Goal: Find specific page/section: Find specific page/section

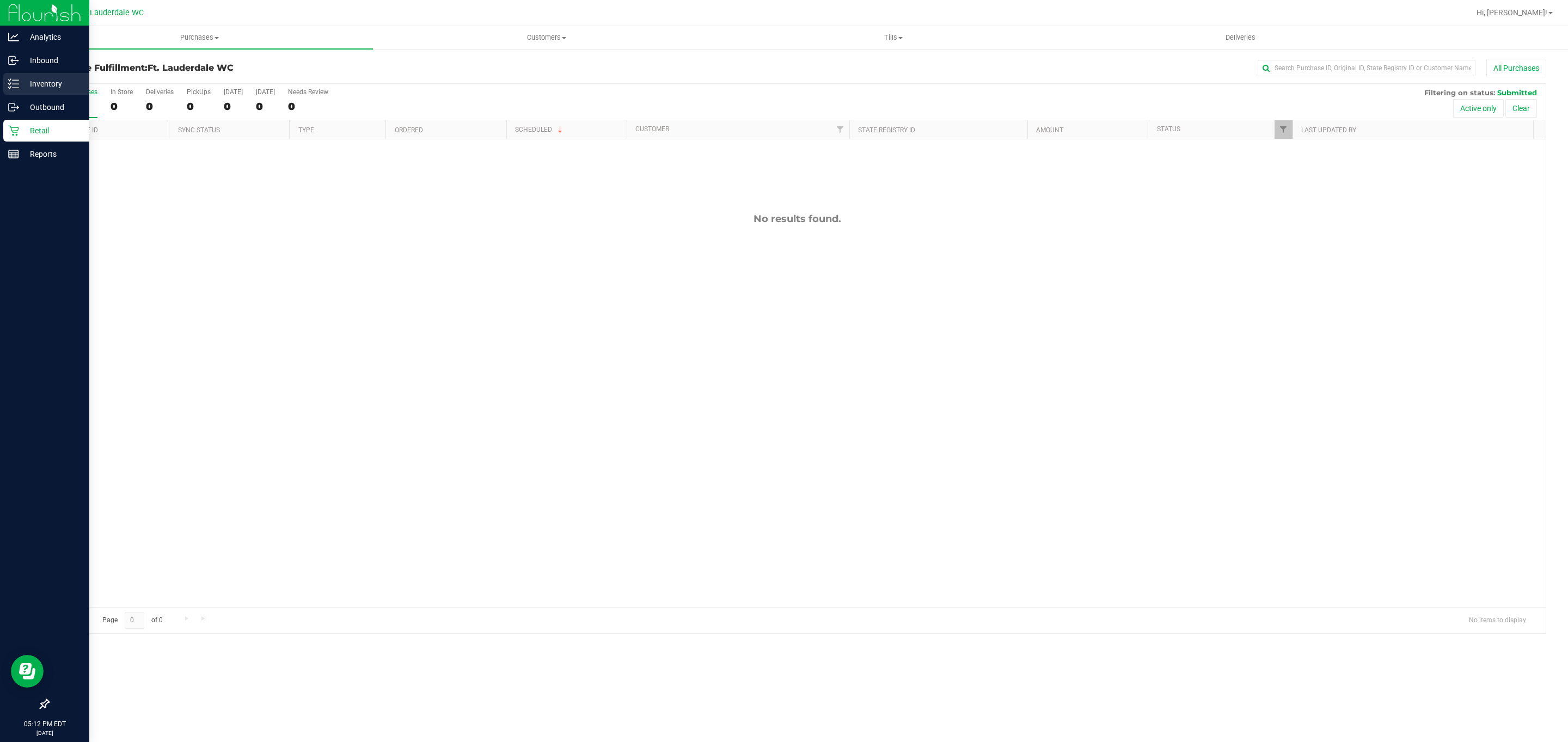
click at [23, 94] on div "Inventory" at bounding box center [46, 84] width 86 height 22
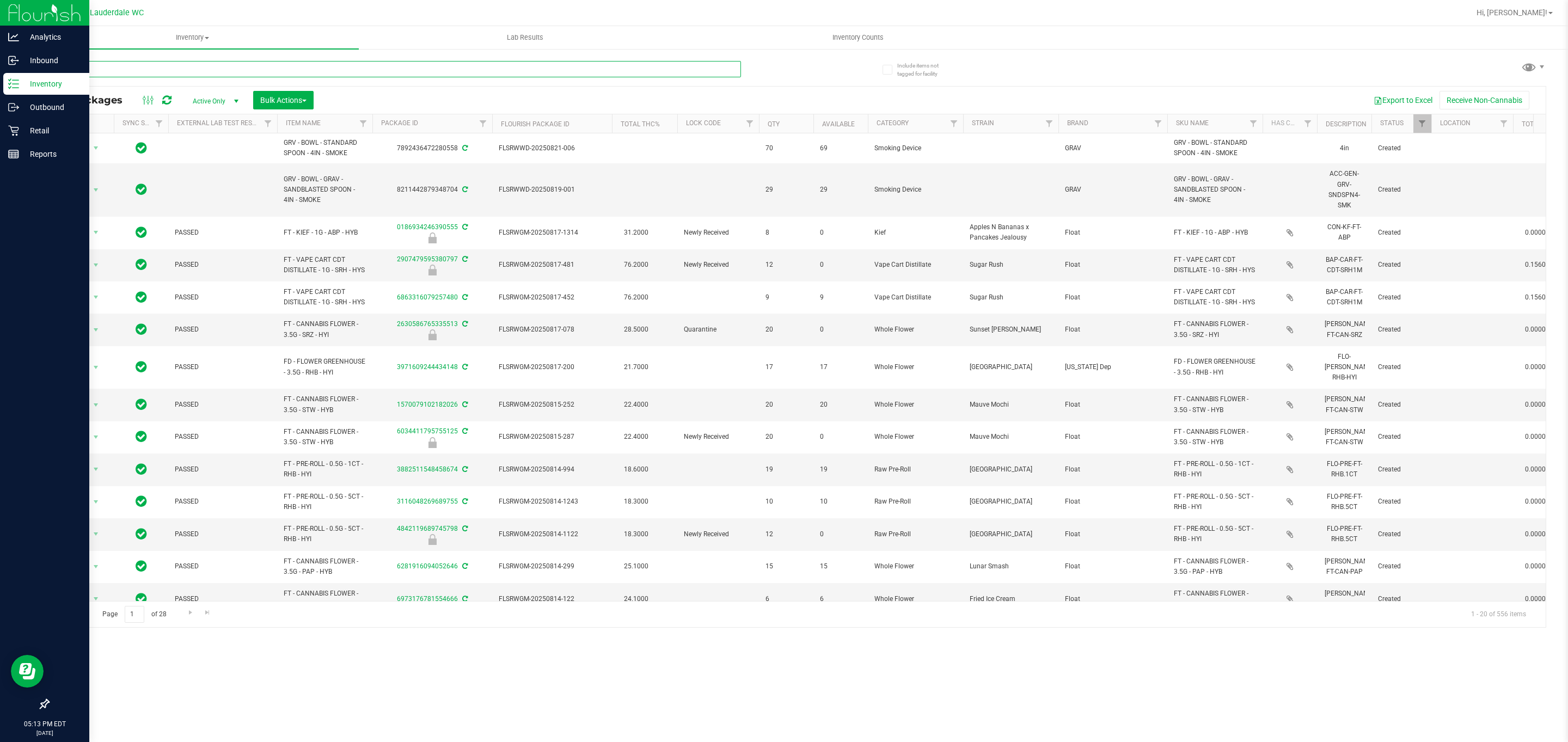
click at [250, 77] on input "text" at bounding box center [394, 69] width 693 height 16
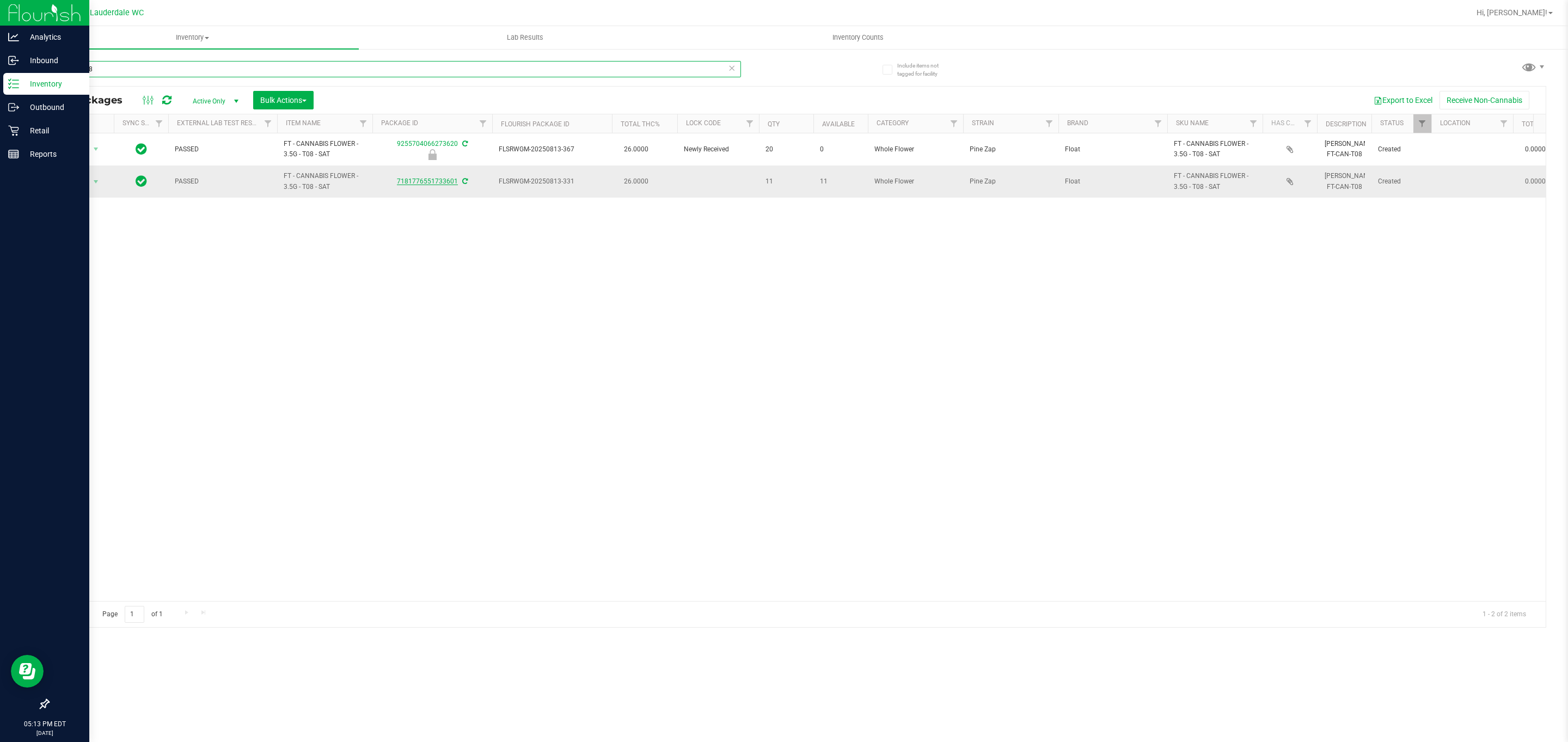
type input "3.5g - t08"
click at [433, 185] on link "7181776551733601" at bounding box center [427, 181] width 61 height 8
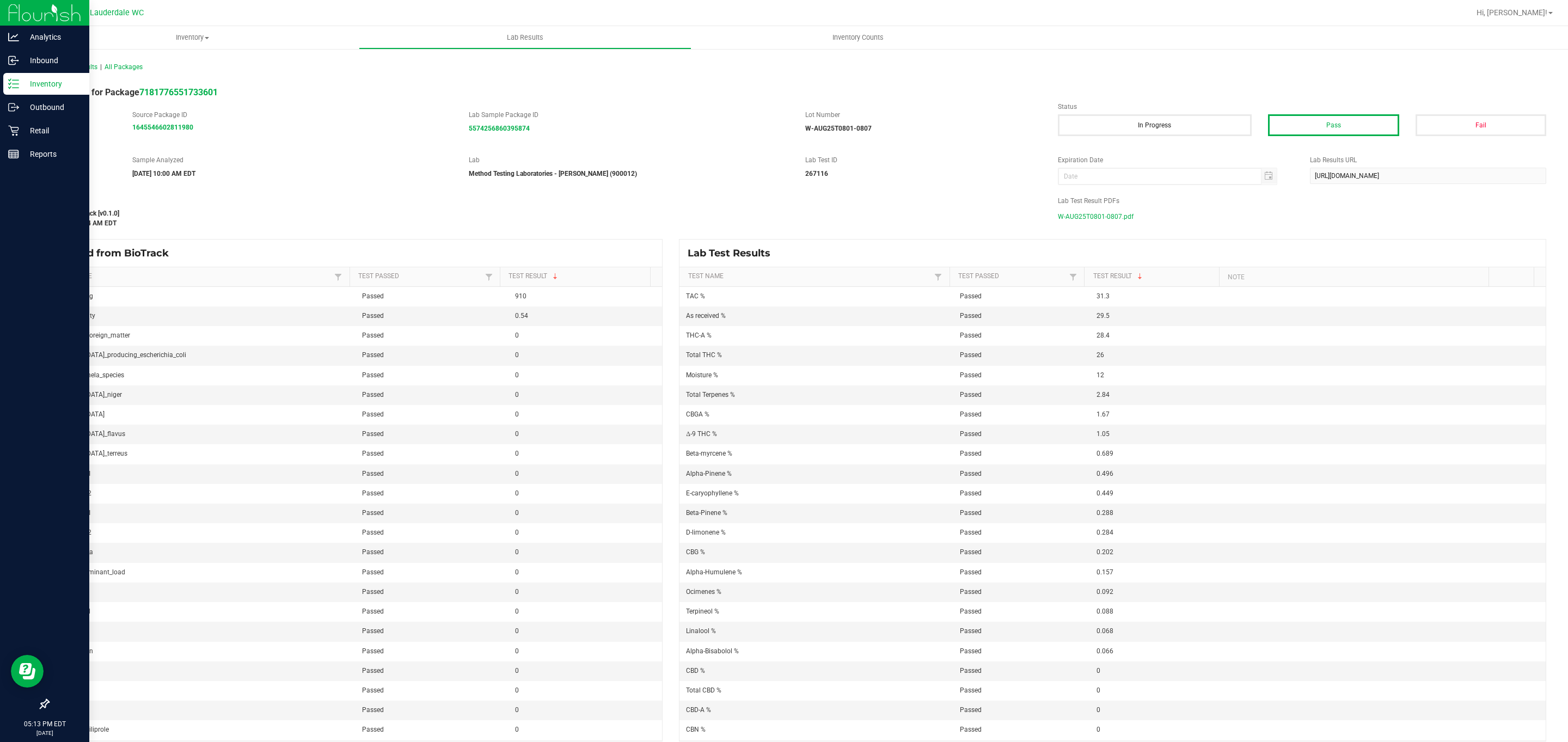
click at [1119, 214] on span "W-AUG25T0801-0807.pdf" at bounding box center [1096, 217] width 75 height 16
click at [32, 146] on div "Reports" at bounding box center [46, 154] width 86 height 22
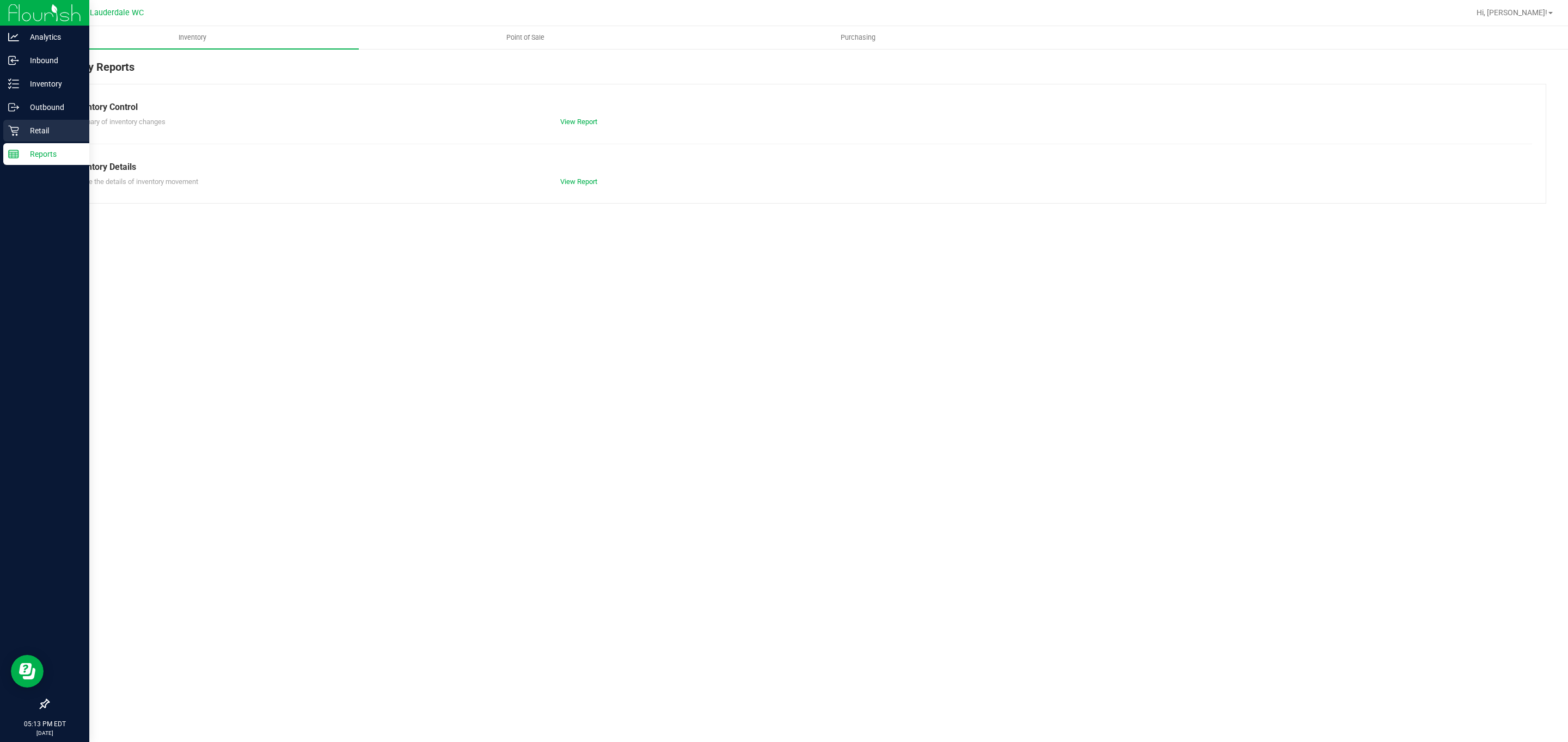
click at [32, 129] on p "Retail" at bounding box center [51, 130] width 65 height 13
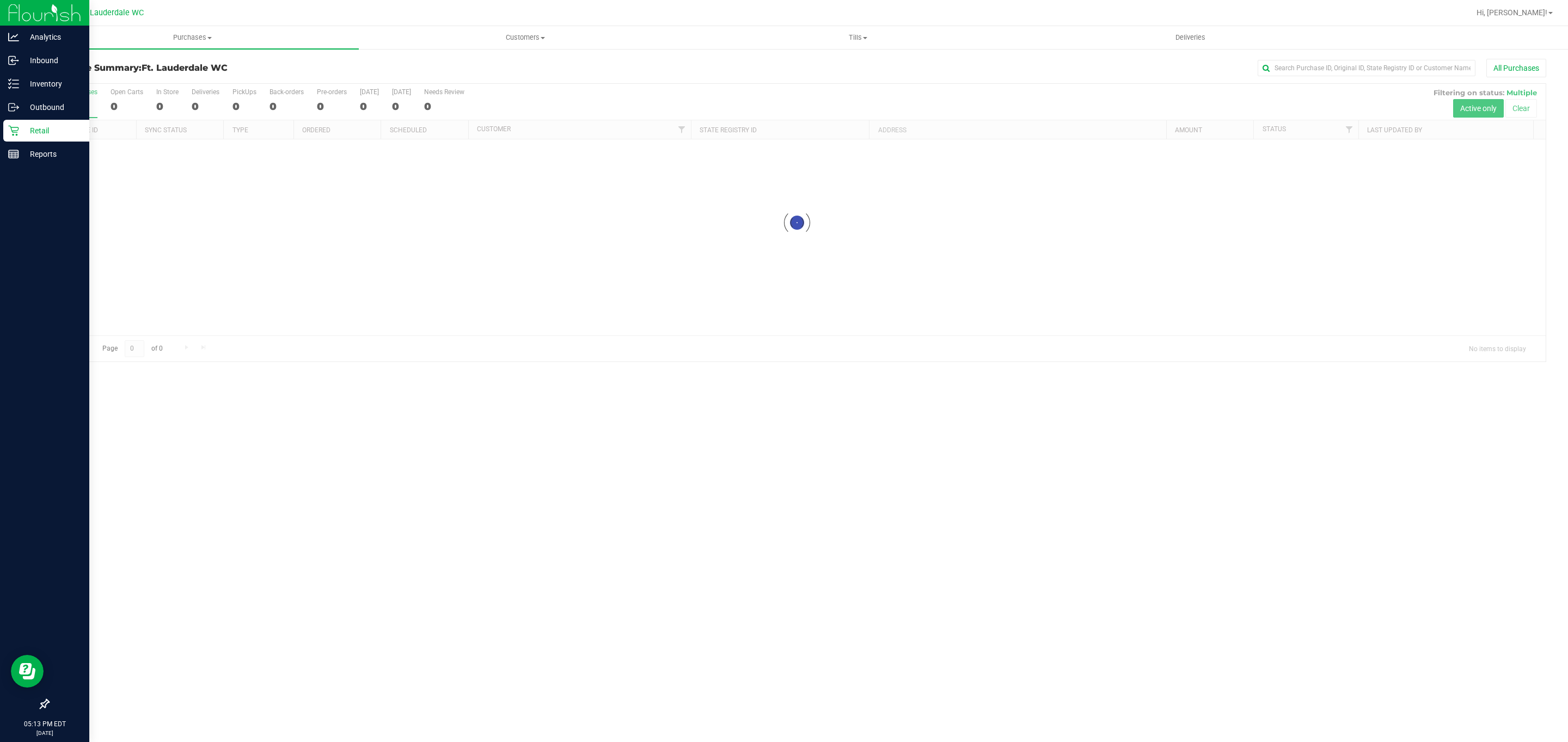
click at [32, 129] on p "Retail" at bounding box center [51, 130] width 65 height 13
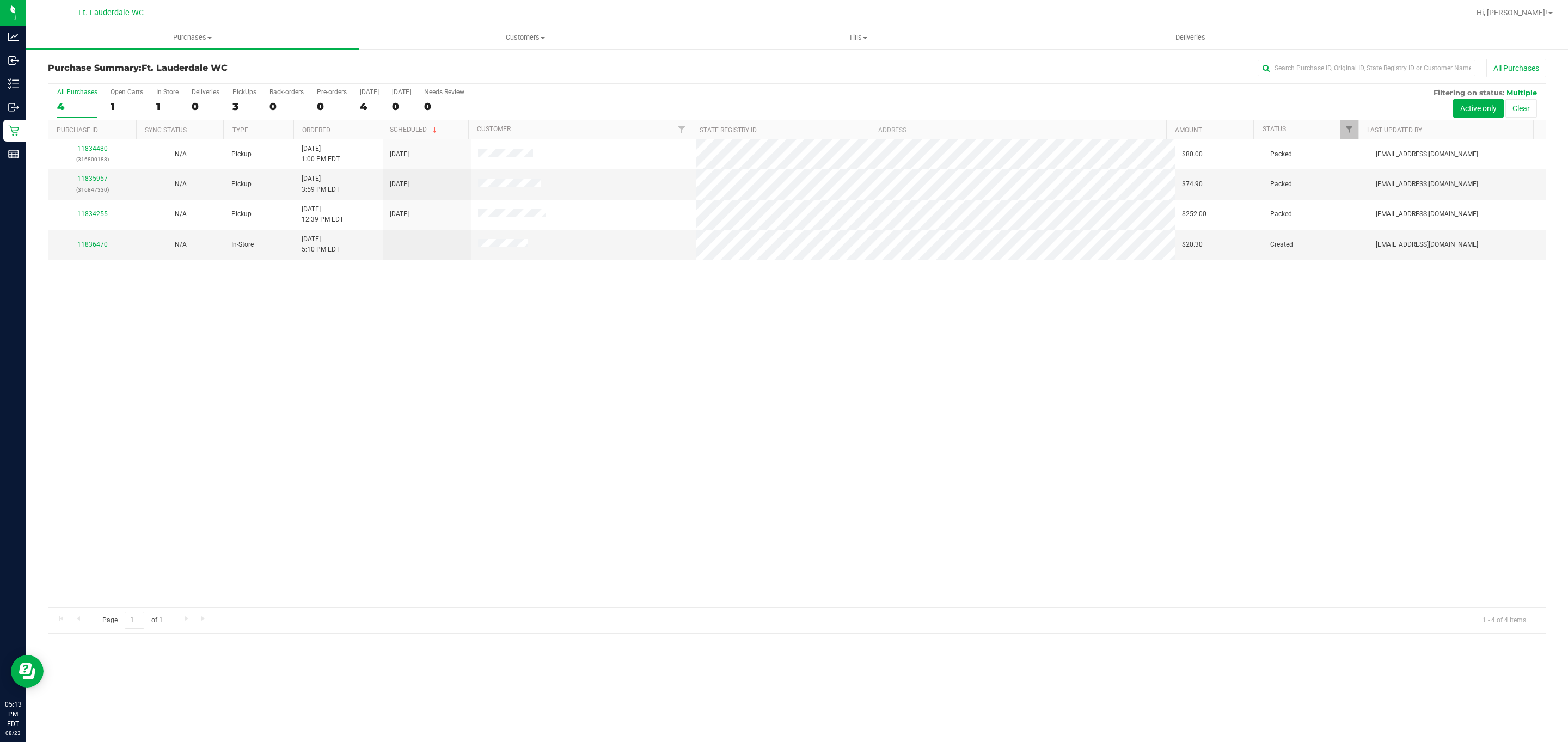
click at [578, 338] on div "11834480 (316800188) N/A Pickup [DATE] 1:00 PM EDT 8/23/2025 $80.00 Packed [EMA…" at bounding box center [797, 373] width 1497 height 467
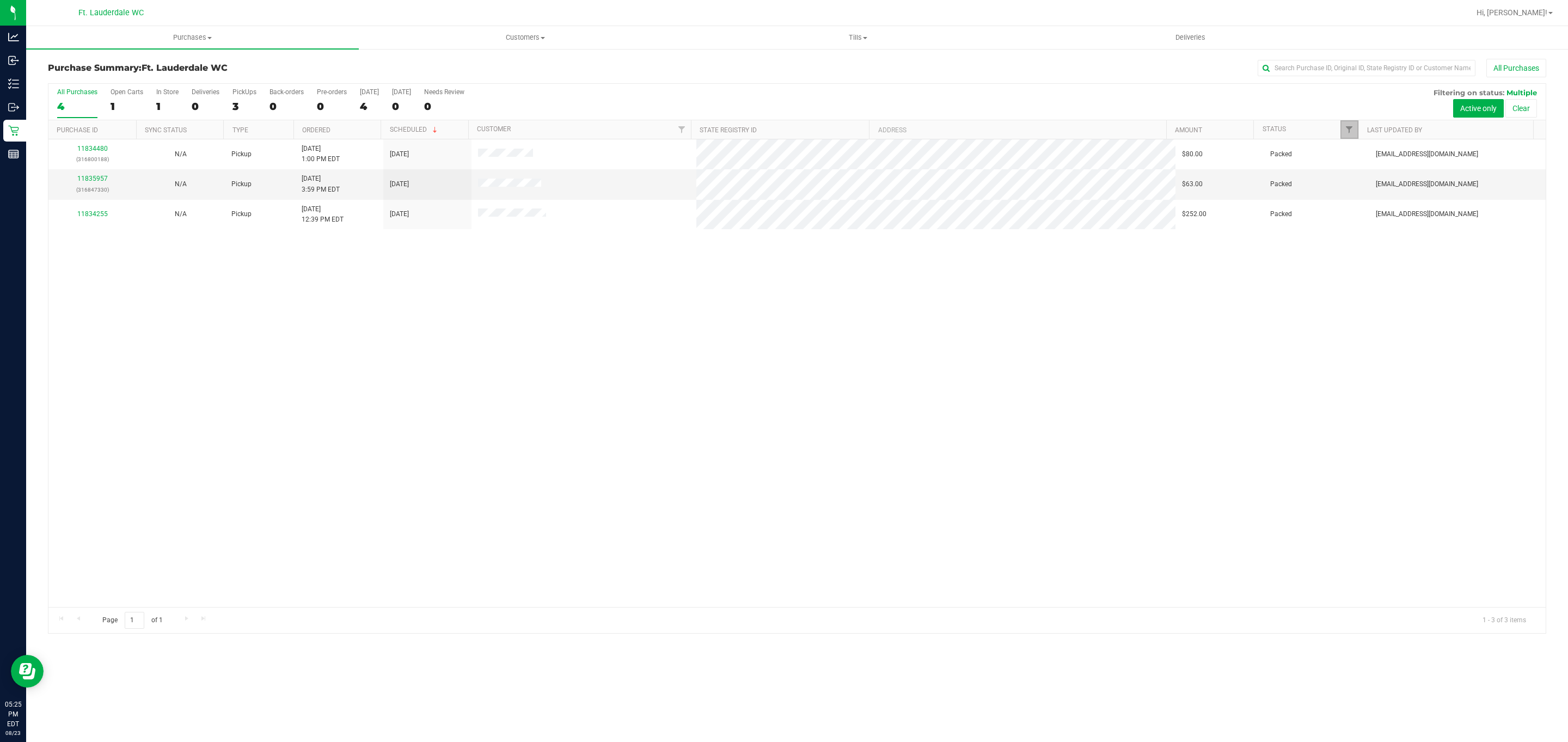
click at [1354, 130] on link "Filter" at bounding box center [1349, 130] width 18 height 18
click at [1367, 219] on span "Created" at bounding box center [1374, 221] width 23 height 7
click at [1358, 219] on input "Created" at bounding box center [1354, 222] width 7 height 7
checkbox input "false"
click at [1369, 235] on span "Out for Delivery" at bounding box center [1385, 236] width 44 height 7
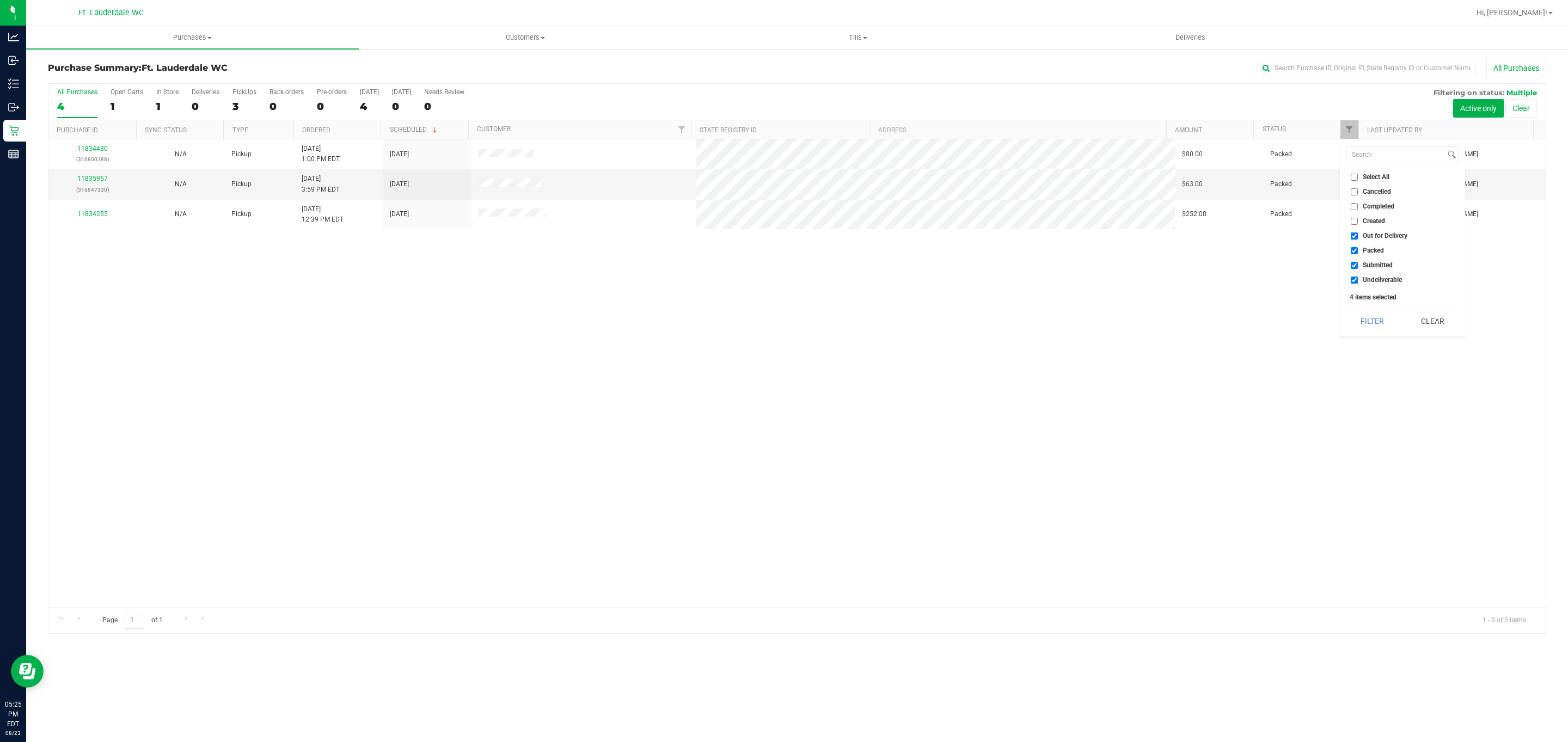
click at [1358, 235] on input "Out for Delivery" at bounding box center [1354, 236] width 7 height 7
checkbox input "false"
click at [1371, 253] on span "Packed" at bounding box center [1373, 250] width 21 height 7
click at [1358, 253] on input "Packed" at bounding box center [1354, 251] width 7 height 7
checkbox input "false"
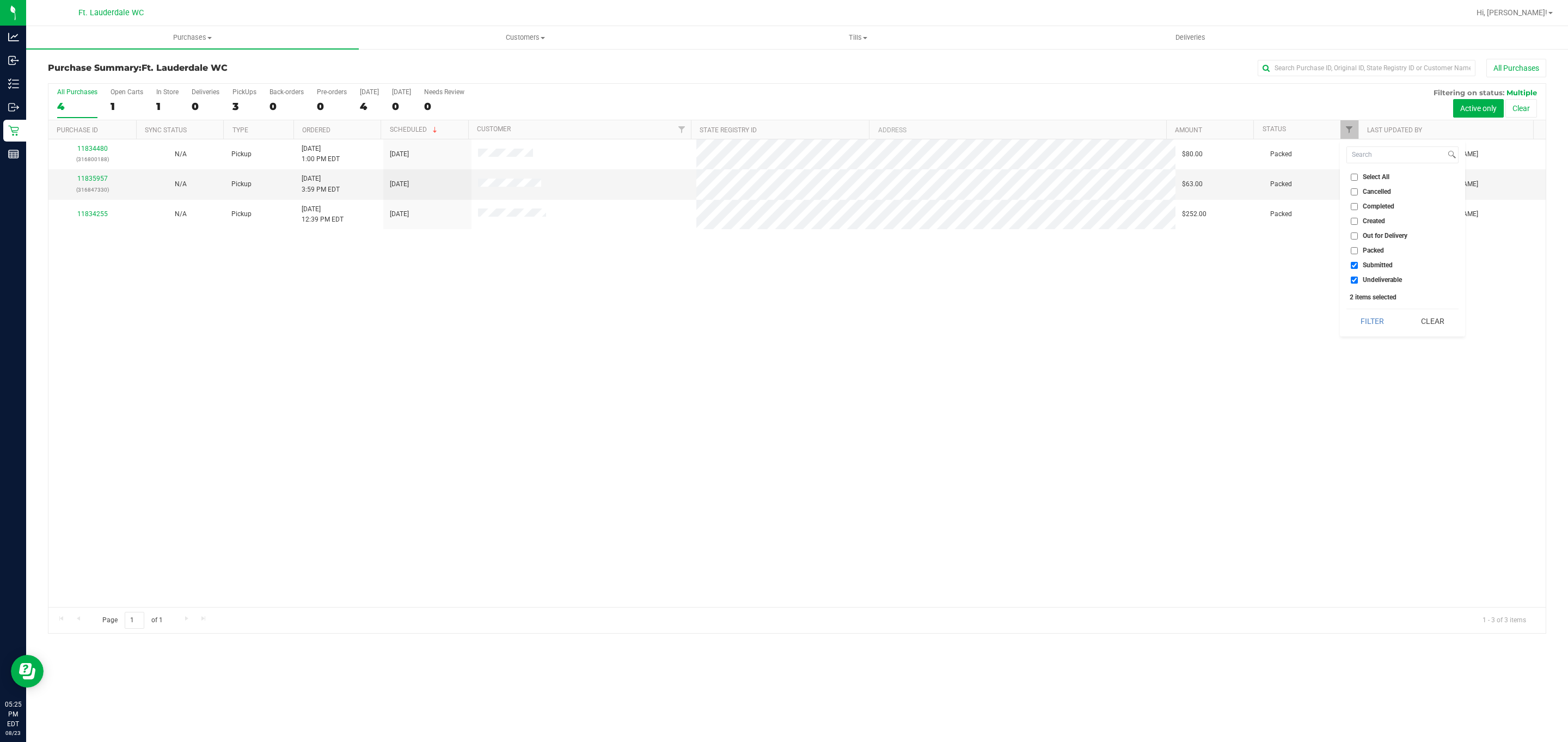
click at [1369, 281] on span "Undeliverable" at bounding box center [1382, 279] width 39 height 7
click at [1358, 281] on input "Undeliverable" at bounding box center [1354, 280] width 7 height 7
checkbox input "false"
click at [1369, 320] on button "Filter" at bounding box center [1373, 321] width 52 height 24
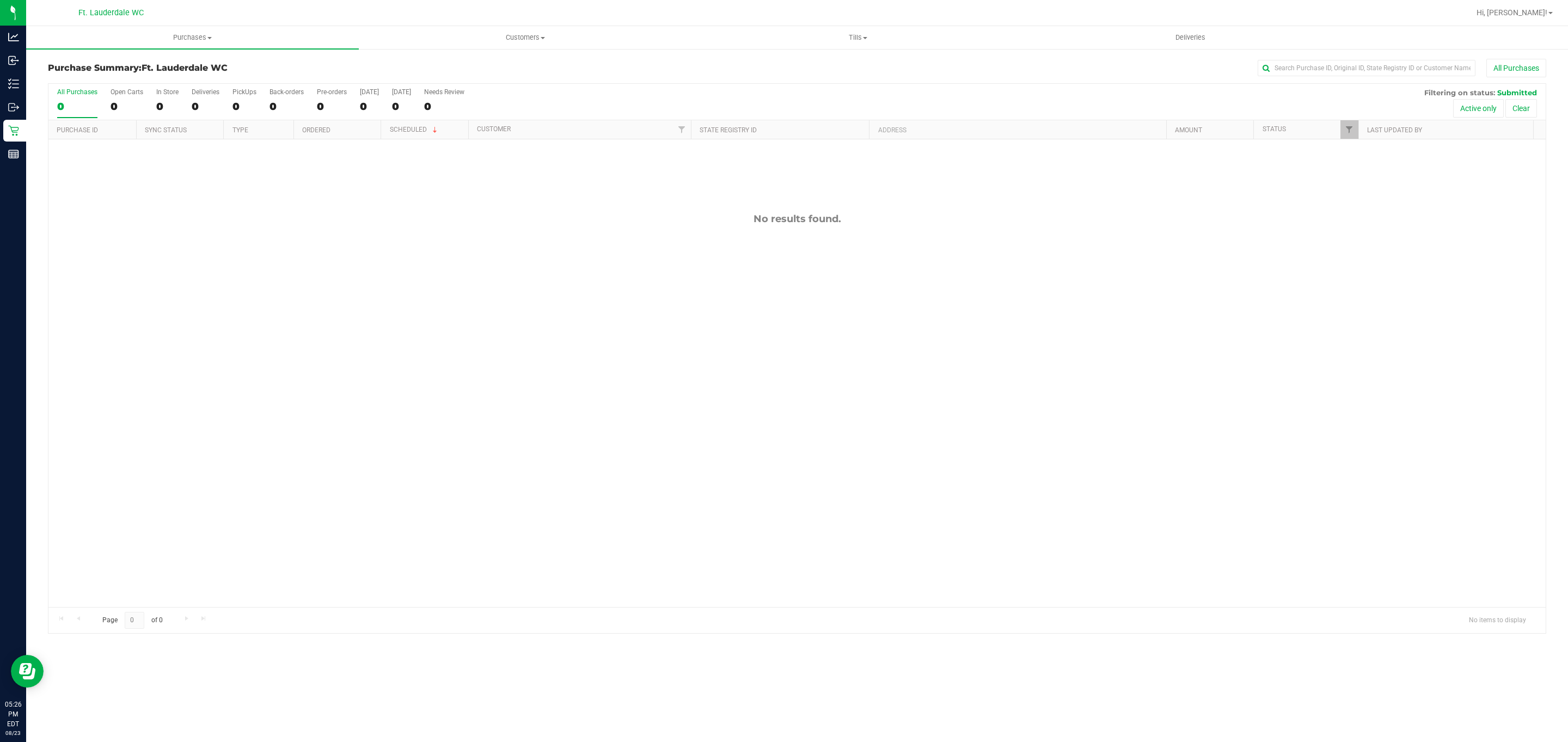
click at [1205, 69] on div "All Purchases" at bounding box center [1046, 68] width 999 height 18
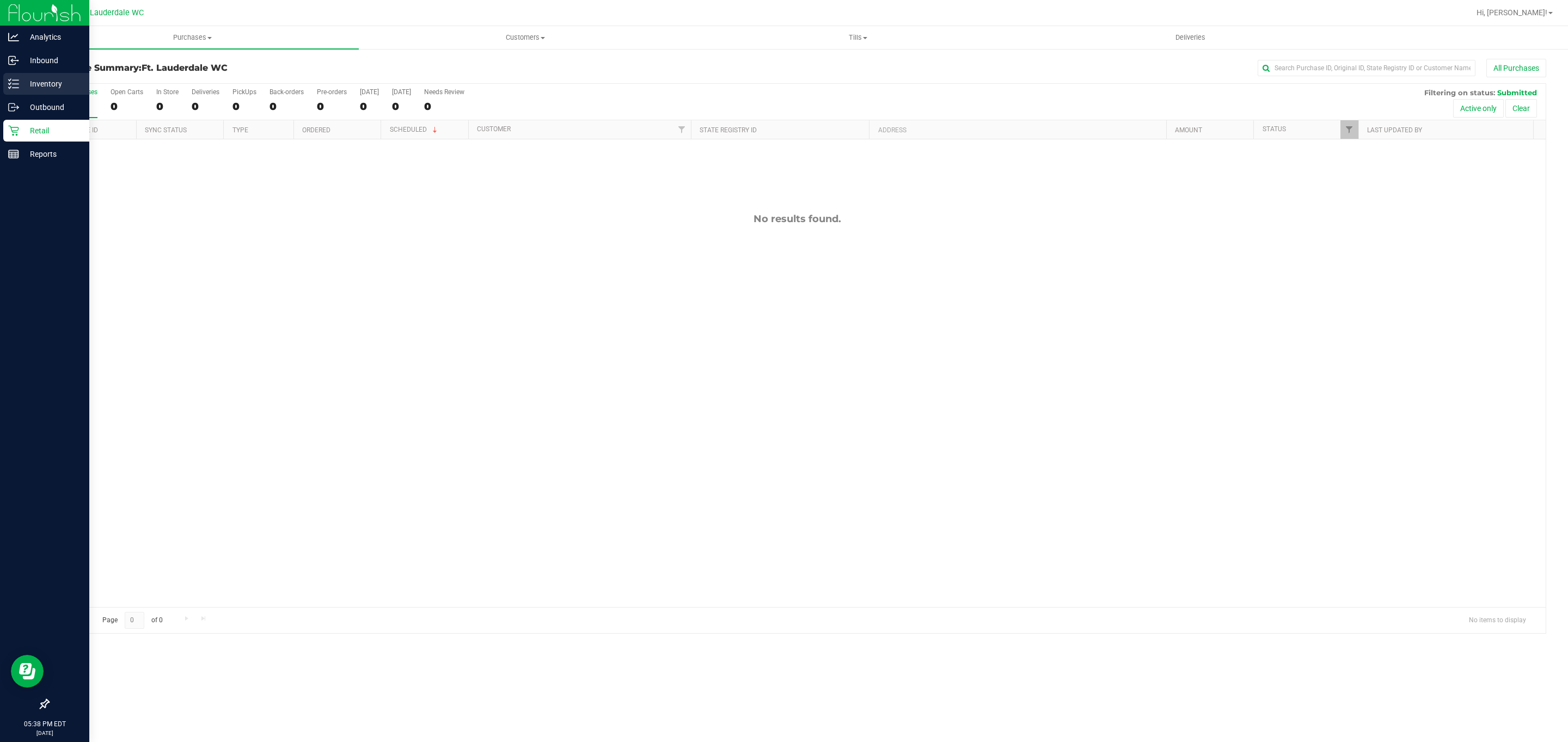
click at [44, 84] on p "Inventory" at bounding box center [51, 83] width 65 height 13
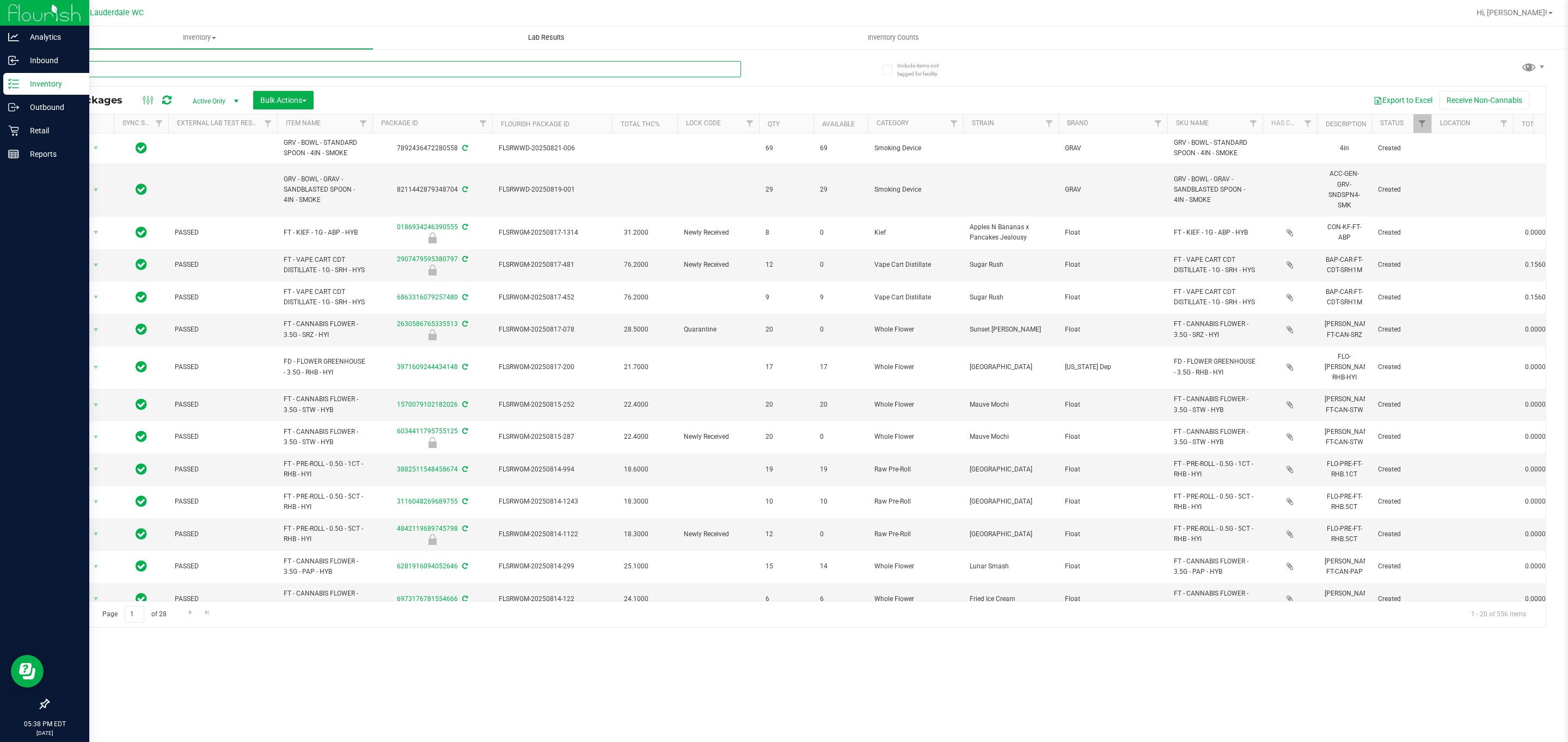
click at [320, 72] on input "text" at bounding box center [394, 69] width 693 height 16
type input "o"
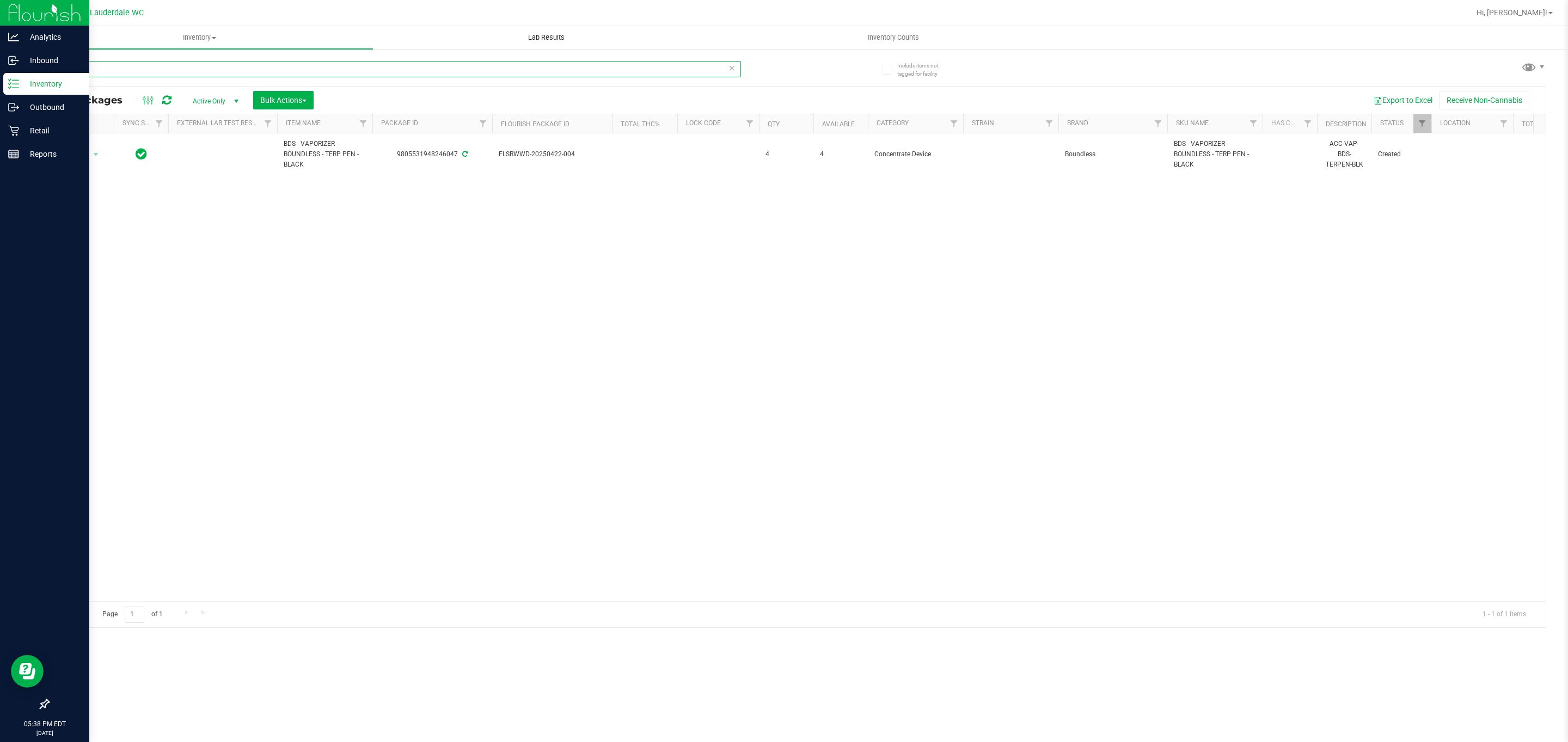
type input "b"
type input "s"
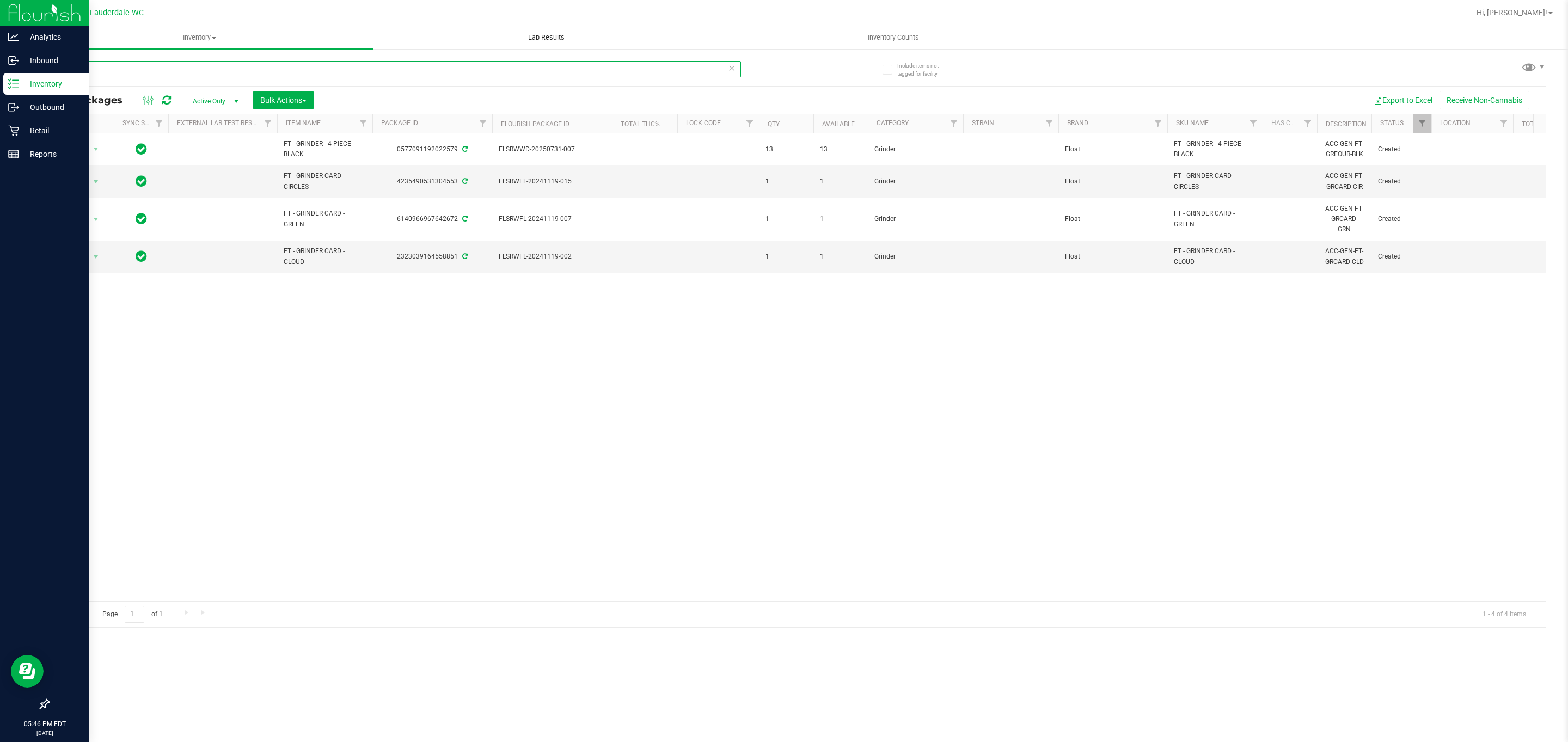
type input "g"
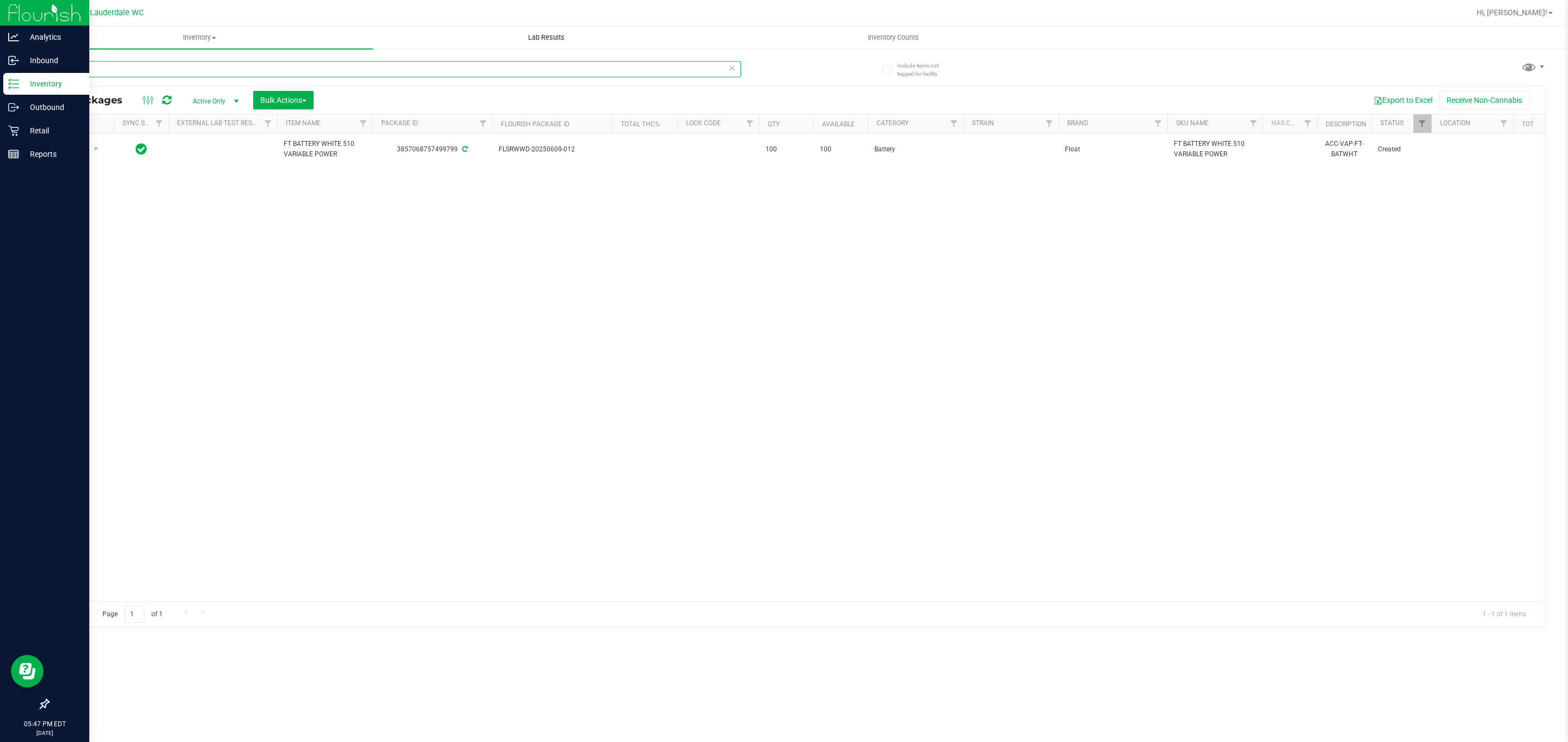
type input "v"
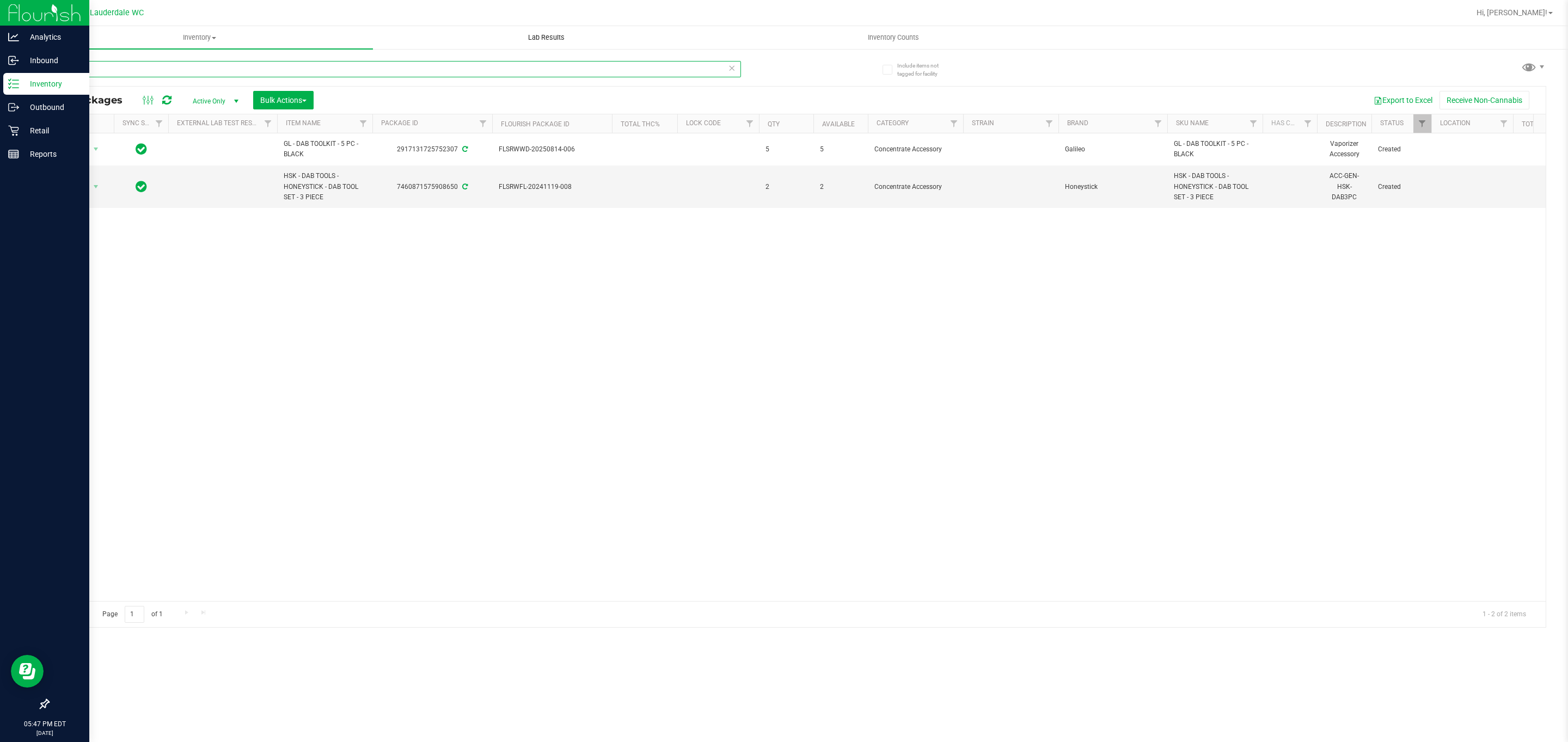
type input "d"
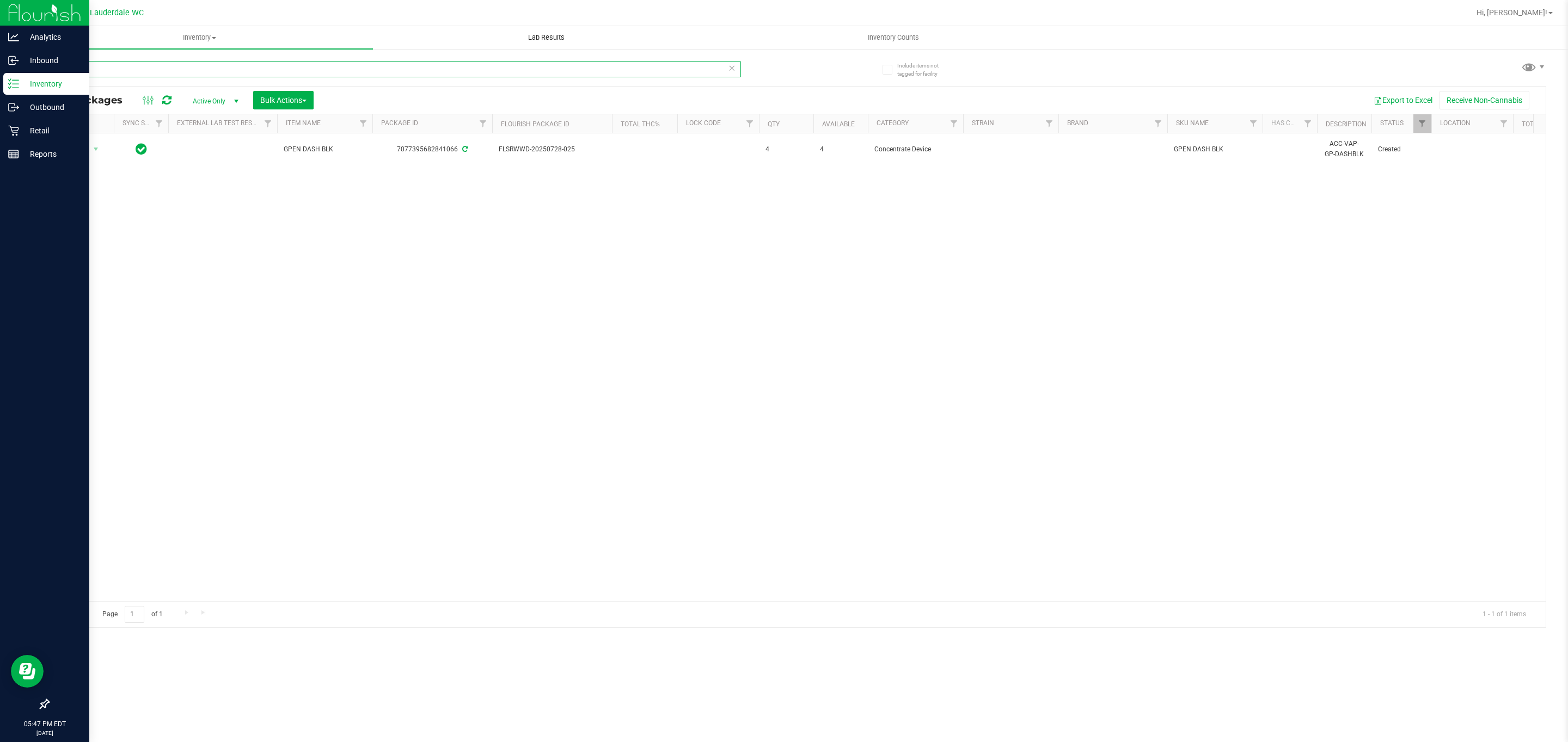
type input "d"
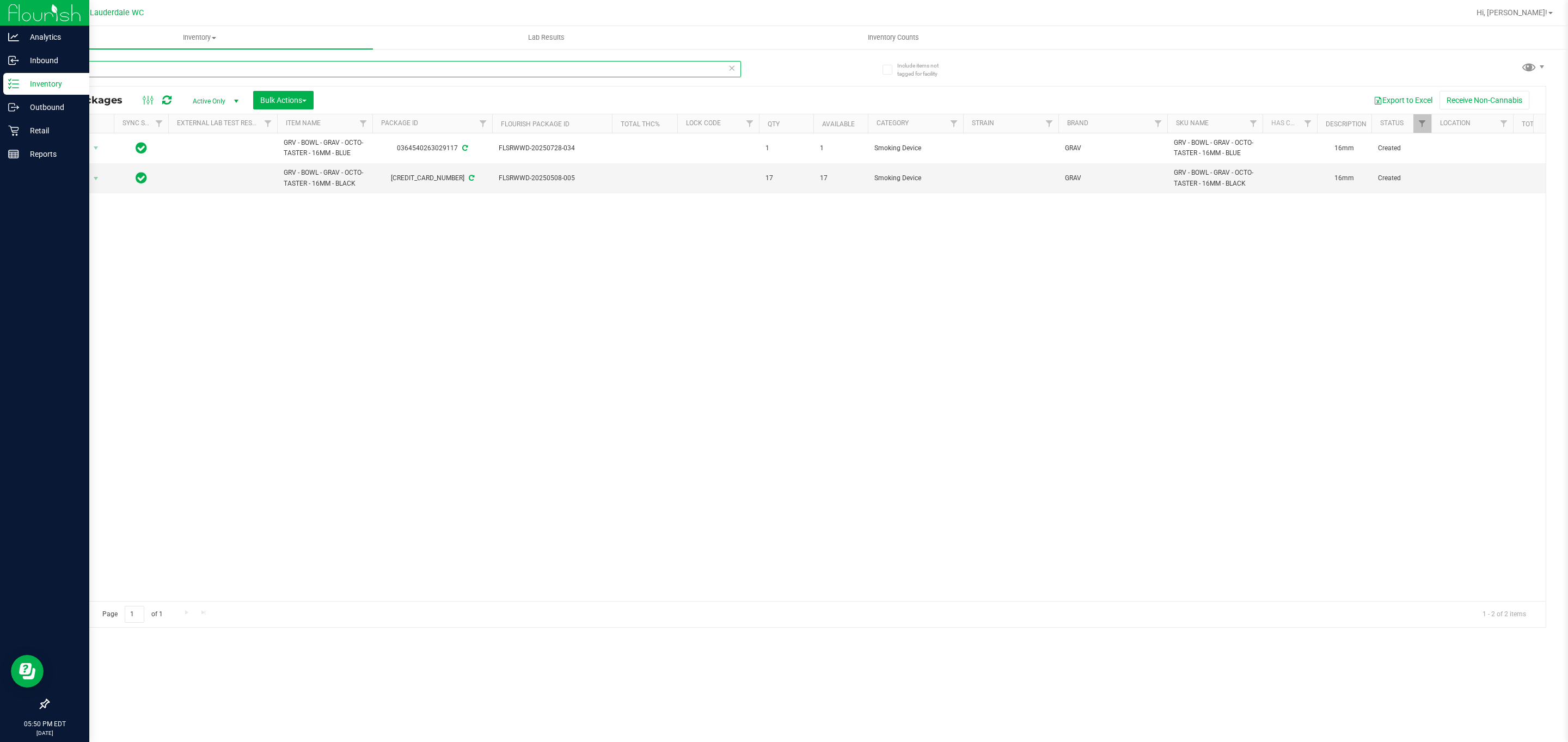
type input "o"
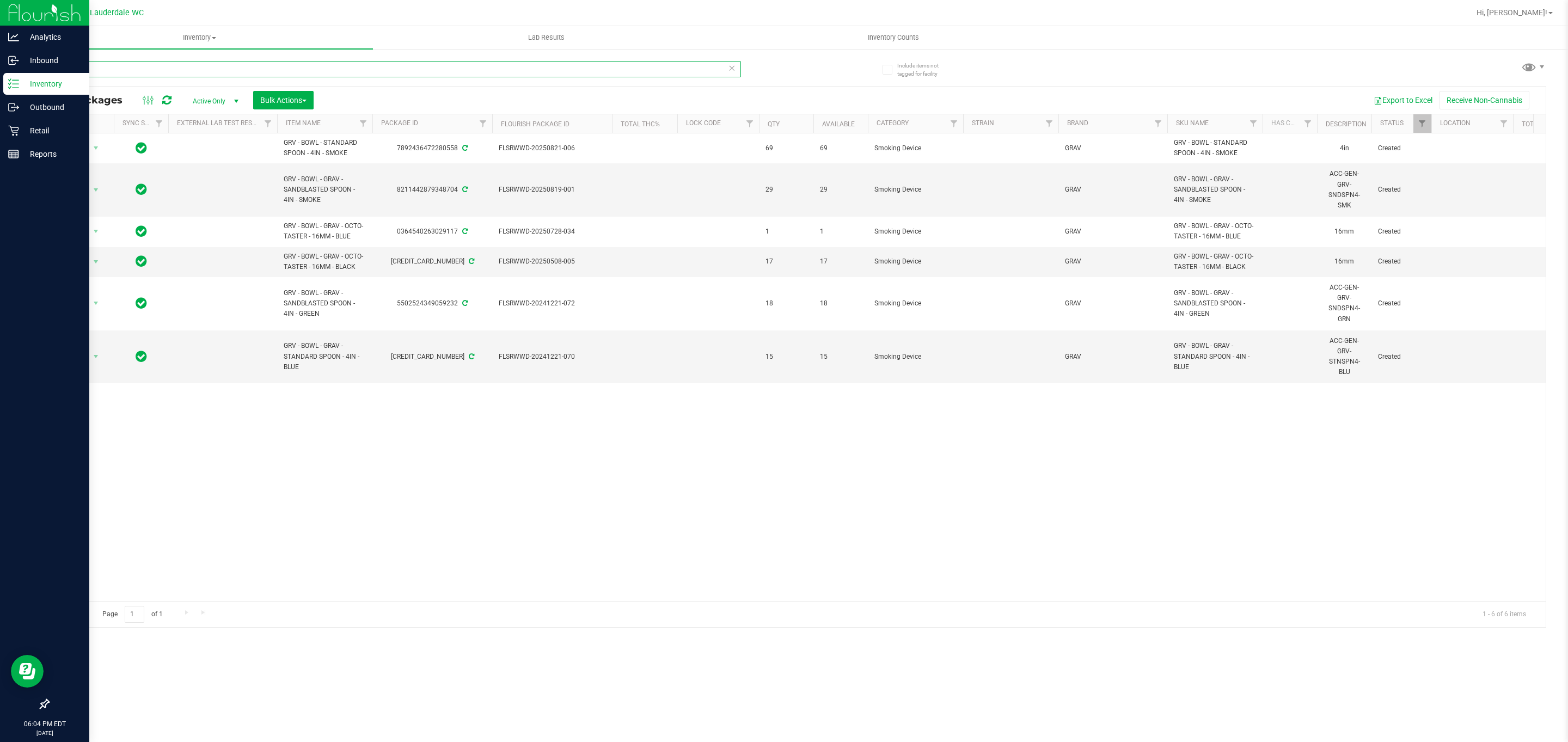
type input "g"
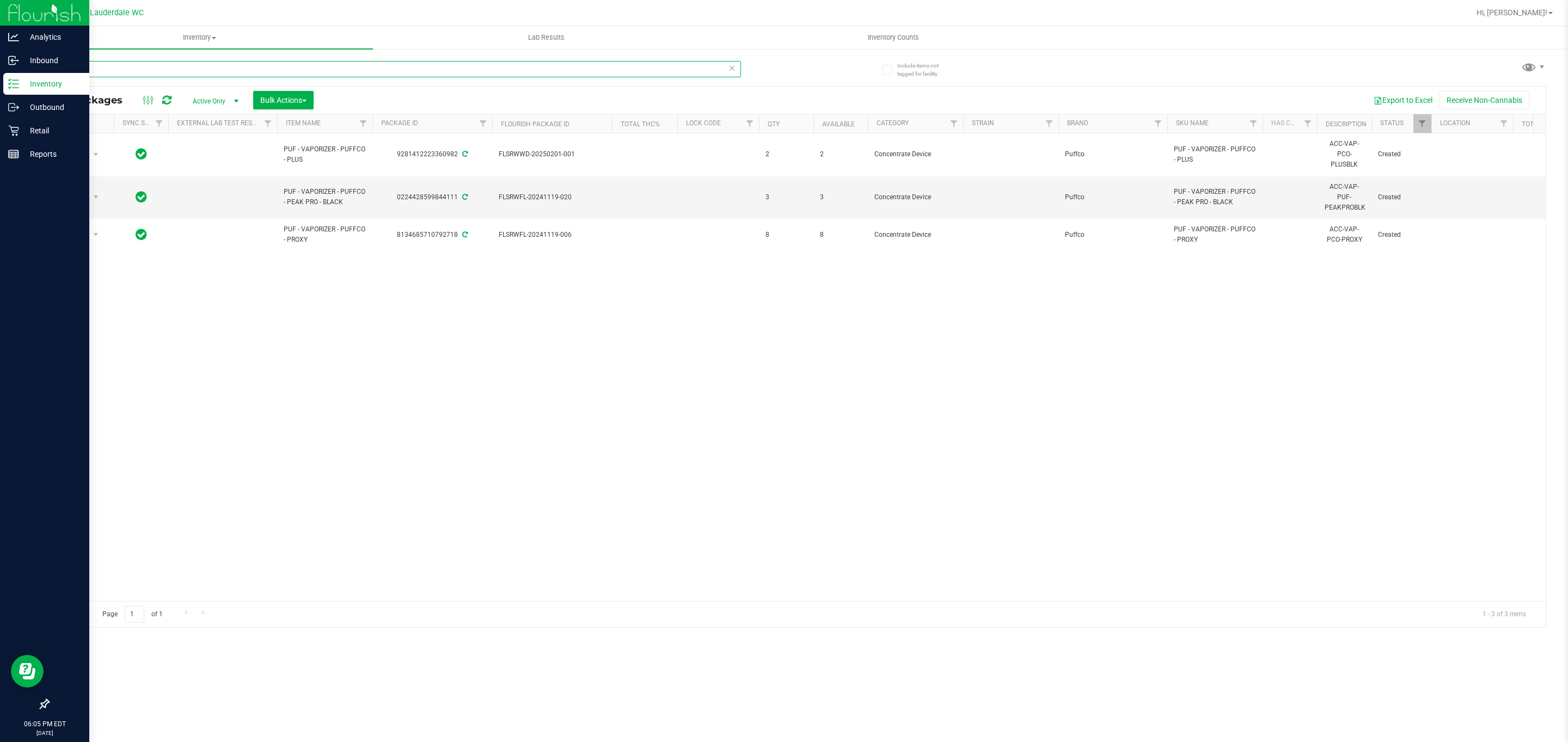
type input "p"
type input "a"
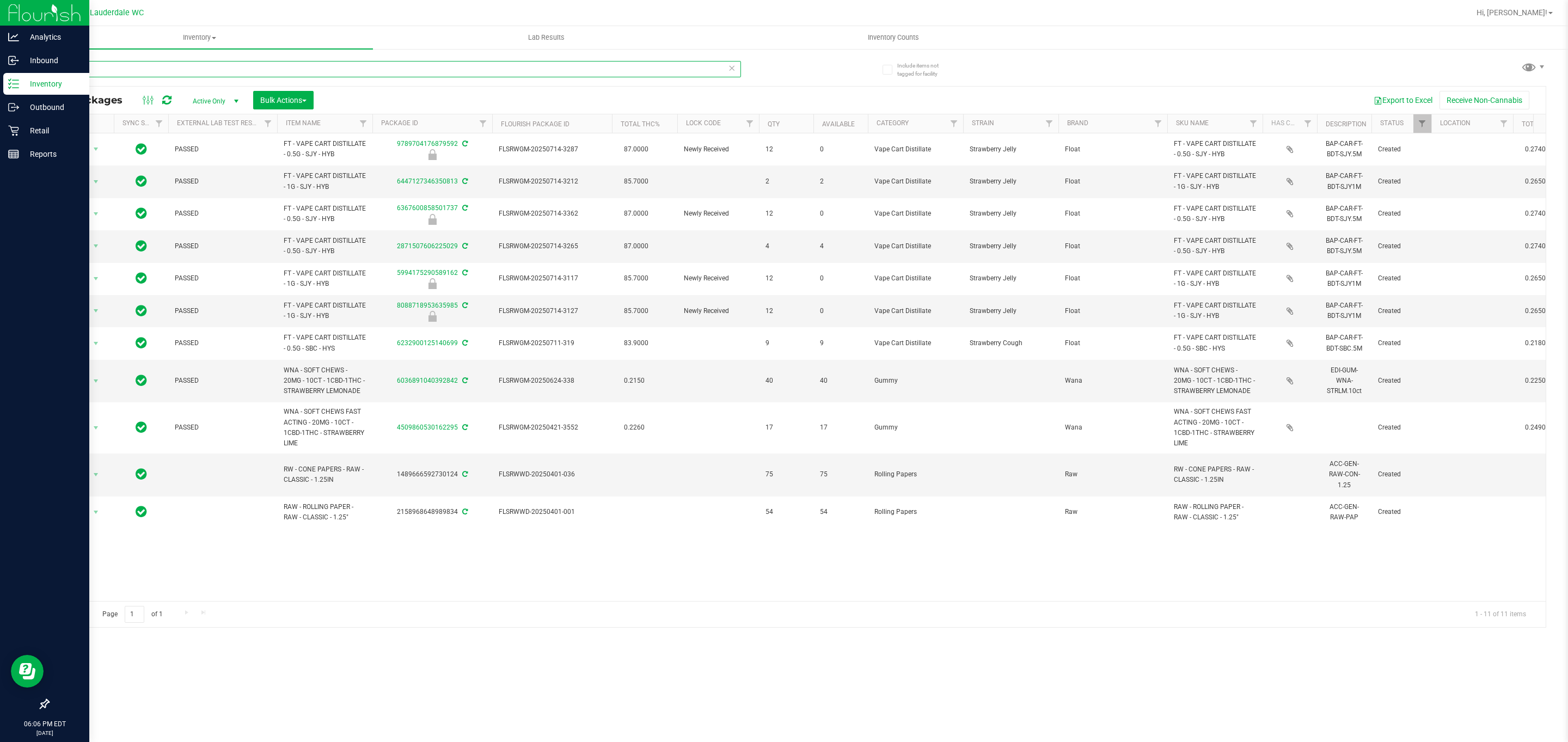
type input "r"
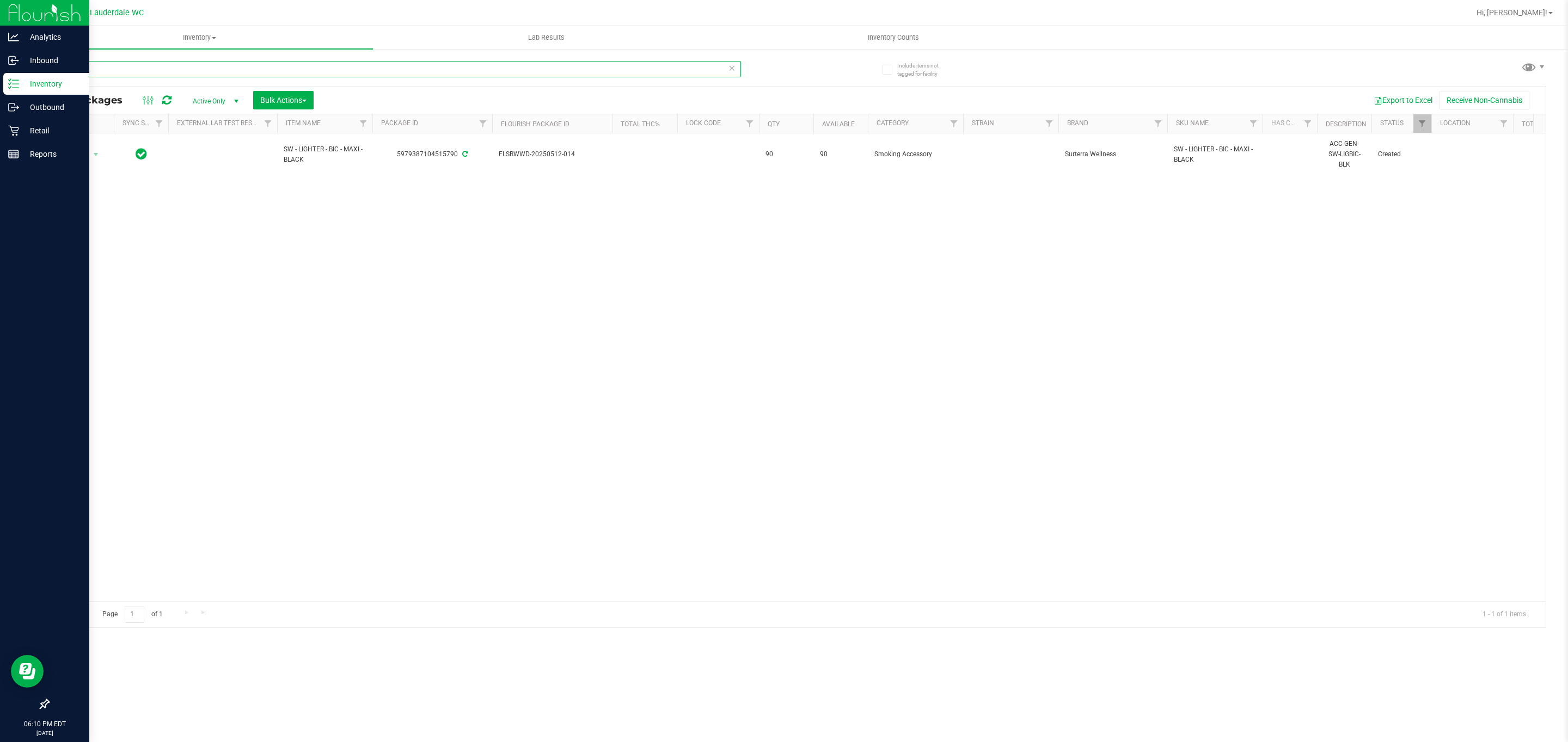
type input "l"
type input "v"
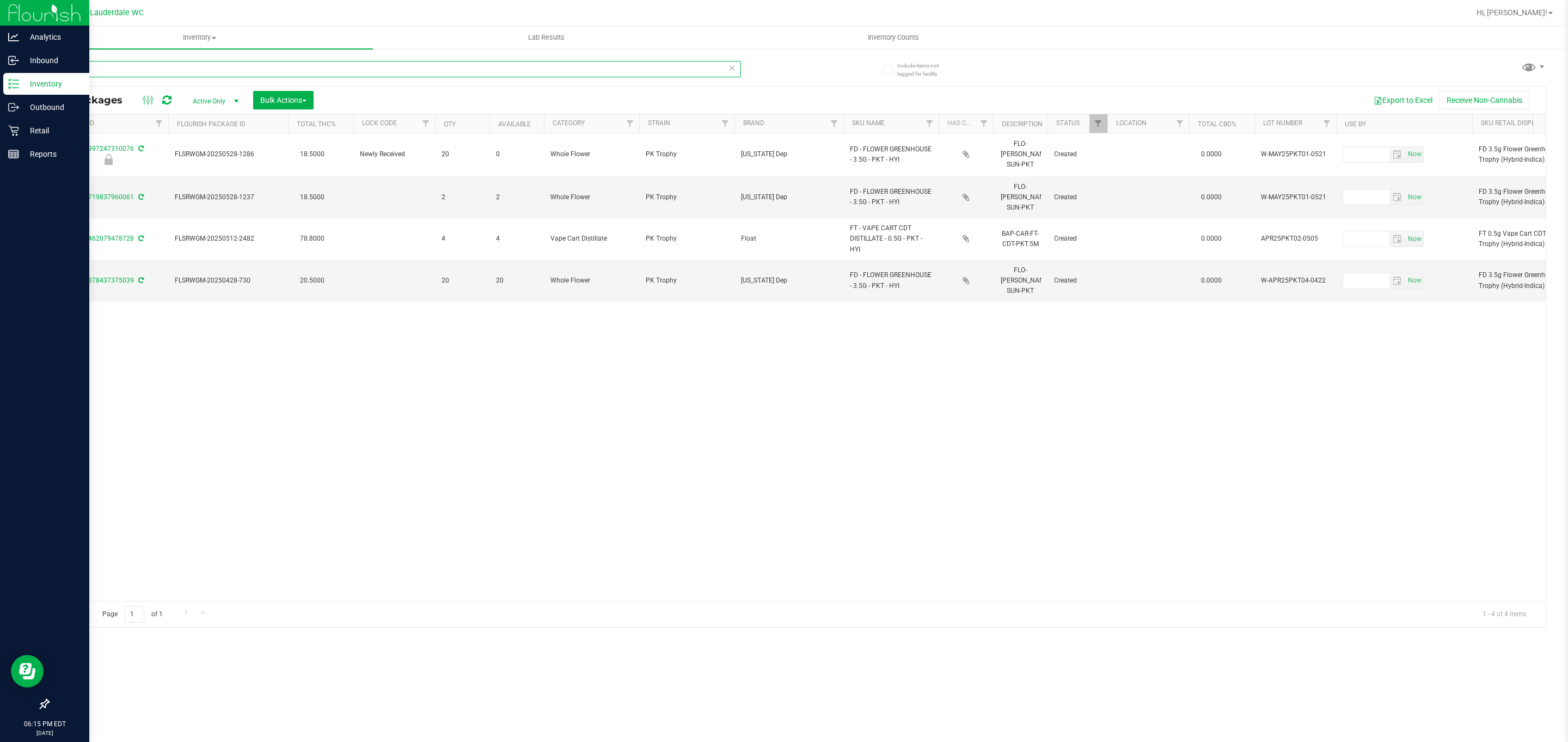
scroll to position [0, 257]
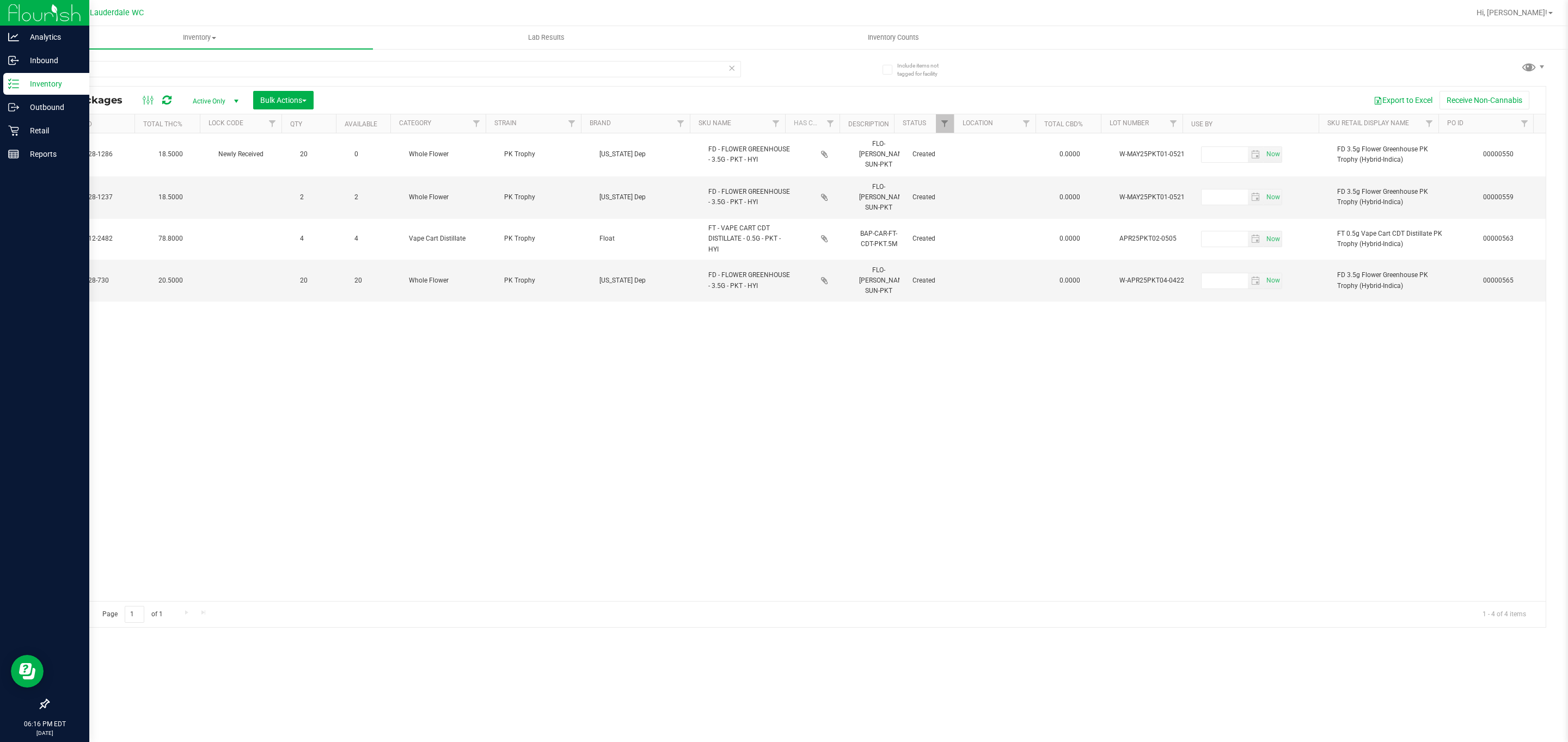
click at [903, 586] on div "Action Action Edit attributes Global inventory Locate package Package audit log…" at bounding box center [797, 367] width 1497 height 467
click at [907, 585] on div "Action Action Edit attributes Global inventory Locate package Package audit log…" at bounding box center [797, 367] width 1497 height 467
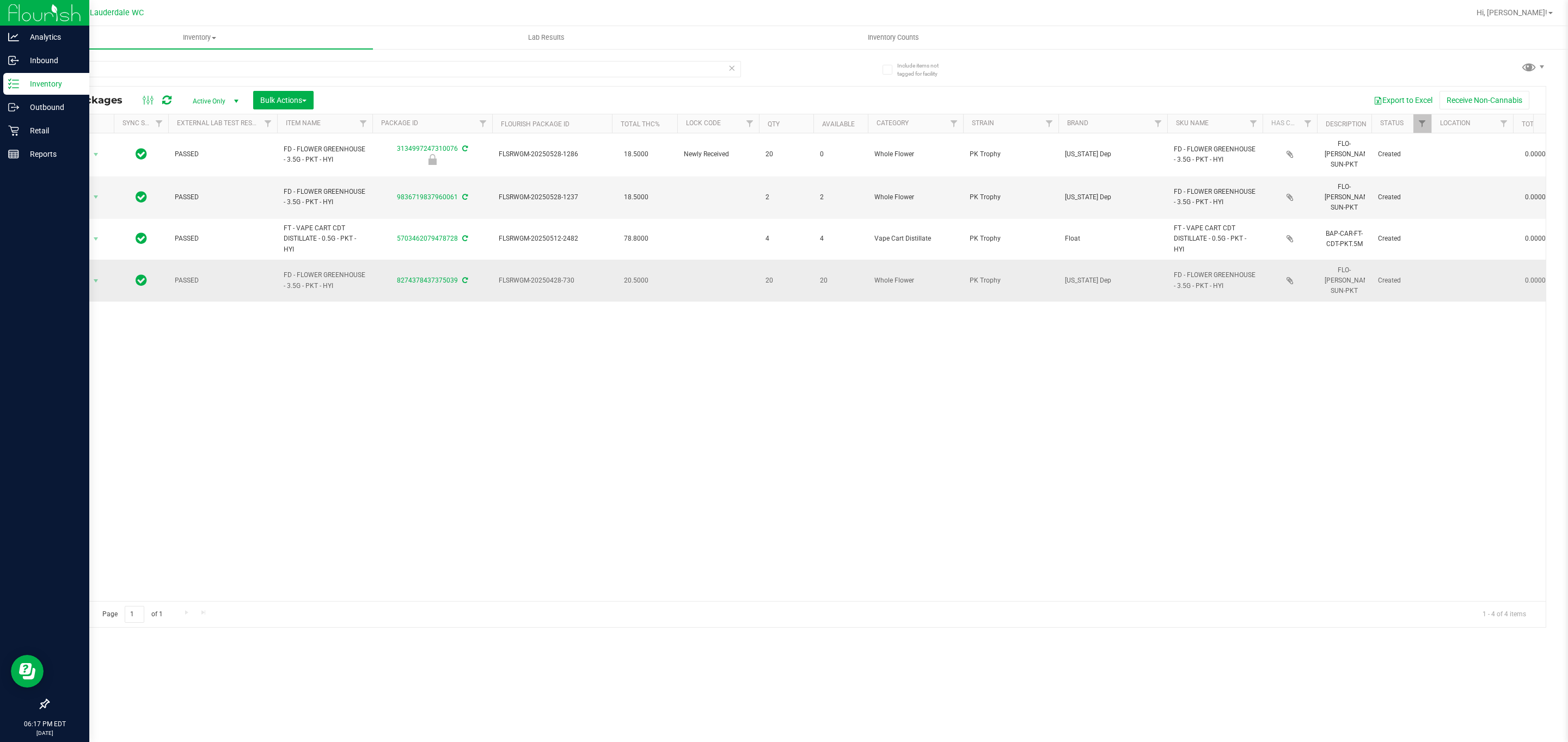
click at [768, 276] on span "20" at bounding box center [786, 281] width 41 height 10
click at [774, 301] on div "Action Action Edit attributes Global inventory Locate package Package audit log…" at bounding box center [797, 367] width 1497 height 467
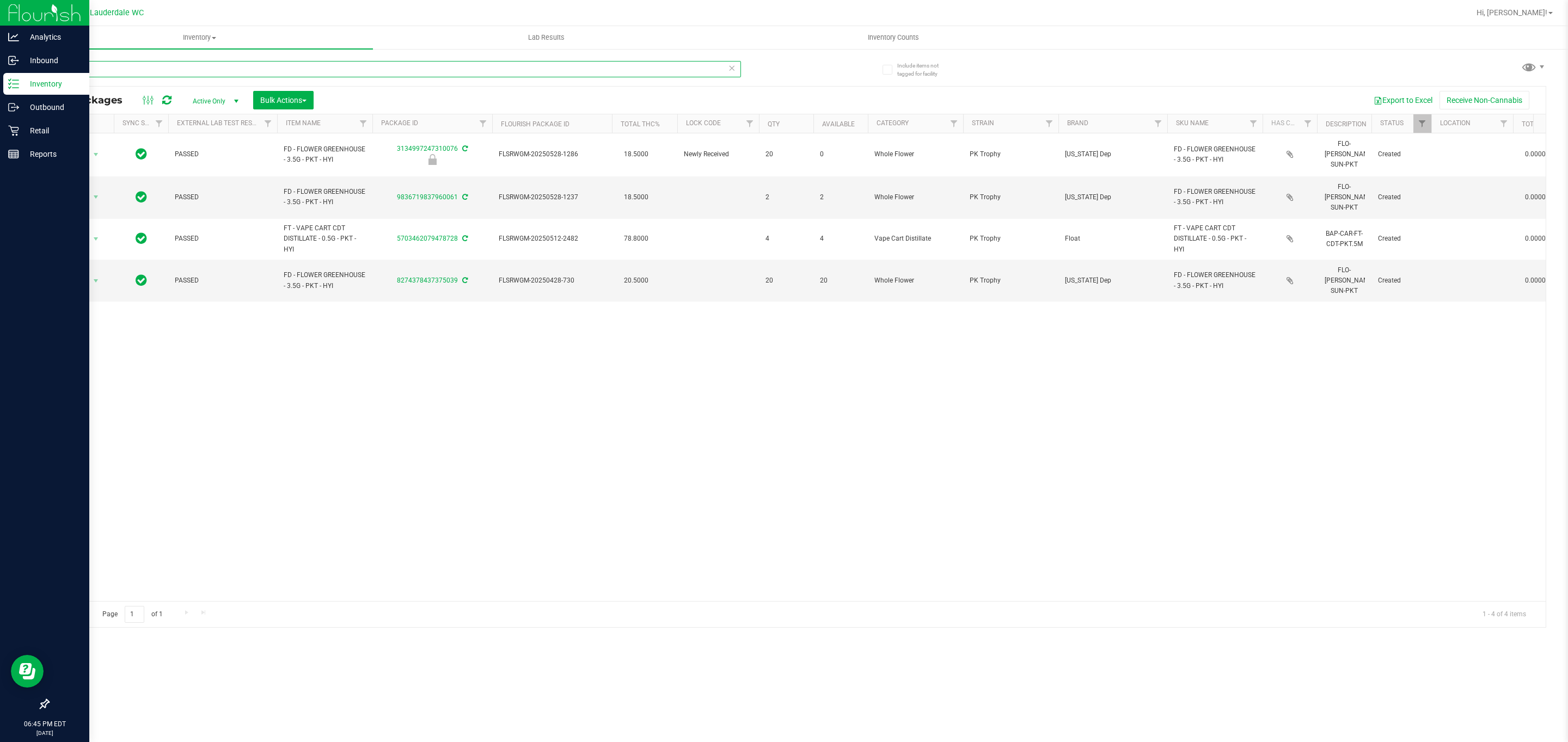
click at [138, 66] on input "pkt" at bounding box center [394, 69] width 693 height 16
type input "lmn"
